Goal: Task Accomplishment & Management: Manage account settings

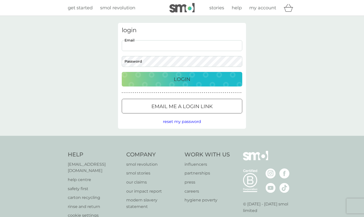
click at [172, 48] on input "Email" at bounding box center [182, 45] width 120 height 11
type input "marthavowen@gmail.com"
click at [190, 76] on p "Login" at bounding box center [182, 79] width 17 height 8
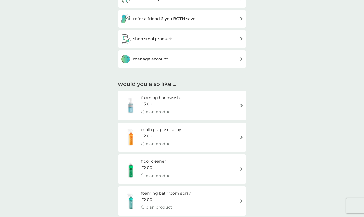
scroll to position [194, 0]
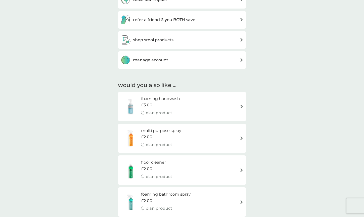
click at [227, 61] on div "manage account" at bounding box center [181, 60] width 123 height 10
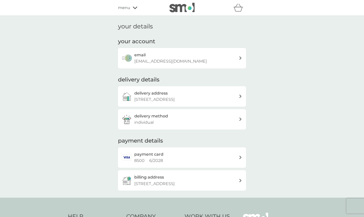
click at [226, 66] on div "email marthavowen@gmail.com" at bounding box center [182, 58] width 128 height 20
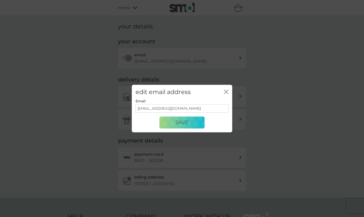
click at [226, 91] on icon "close" at bounding box center [226, 91] width 5 height 5
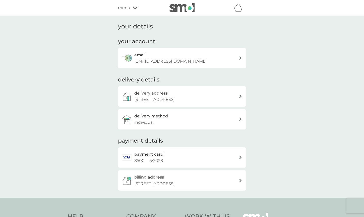
click at [129, 44] on h2 "your account" at bounding box center [136, 42] width 37 height 8
click at [127, 8] on span "menu" at bounding box center [124, 8] width 12 height 7
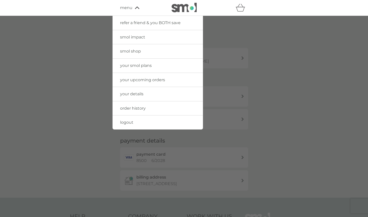
click at [142, 95] on span "your details" at bounding box center [131, 93] width 23 height 5
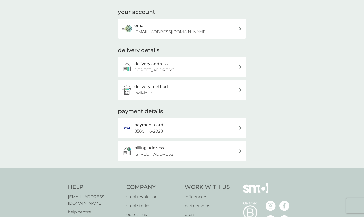
scroll to position [31, 0]
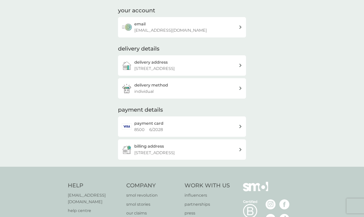
click at [170, 155] on p "14 Strafford Road, Twickenham, TW1 3AE" at bounding box center [154, 152] width 40 height 7
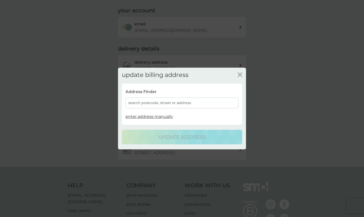
click at [170, 99] on div "search postcode, street or address" at bounding box center [182, 102] width 113 height 11
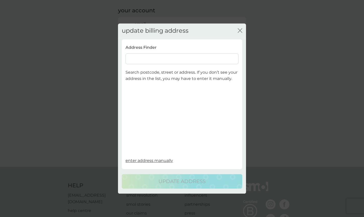
click at [156, 62] on input at bounding box center [182, 58] width 113 height 11
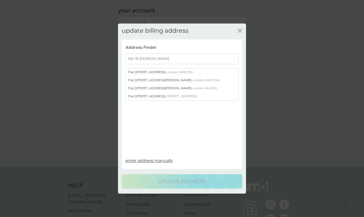
type input "flat 18 harting"
click at [158, 70] on div "Flat 18 Hartington Court Lansdowne Way - London SW8 2EB" at bounding box center [182, 72] width 112 height 8
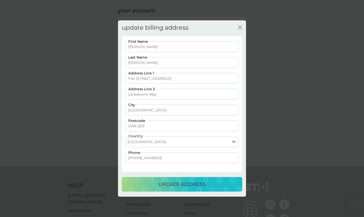
click at [186, 183] on p "update address" at bounding box center [181, 184] width 47 height 8
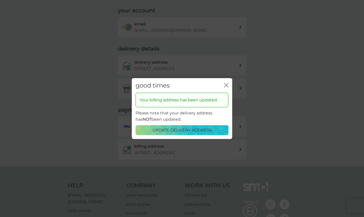
click at [226, 84] on icon "close" at bounding box center [226, 85] width 5 height 5
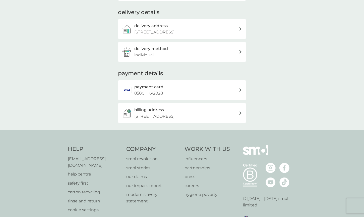
scroll to position [72, 0]
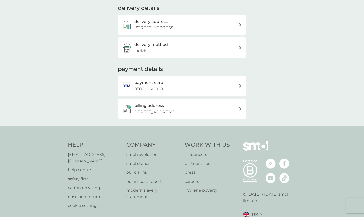
click at [77, 182] on p "safety first" at bounding box center [94, 178] width 53 height 7
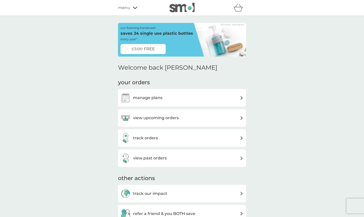
click at [137, 11] on div "menu" at bounding box center [139, 8] width 43 height 7
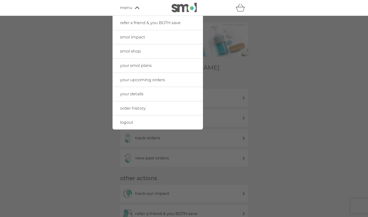
click at [142, 124] on link "logout" at bounding box center [157, 122] width 90 height 14
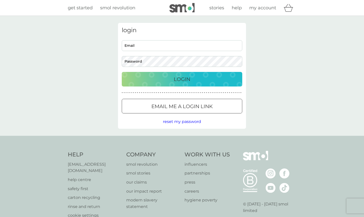
click at [181, 121] on span "reset my password" at bounding box center [182, 121] width 38 height 5
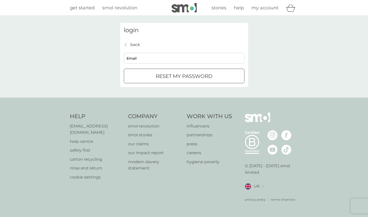
click at [149, 58] on input "Email" at bounding box center [184, 58] width 120 height 11
type input "[EMAIL_ADDRESS][DOMAIN_NAME]"
click at [162, 77] on p "reset my password" at bounding box center [184, 76] width 57 height 8
